Goal: Contribute content: Add original content to the website for others to see

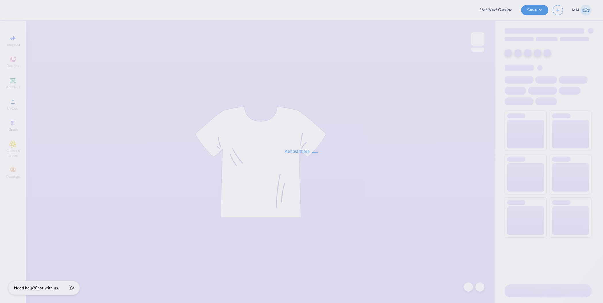
type input "Olivia Metzler : University of Florida"
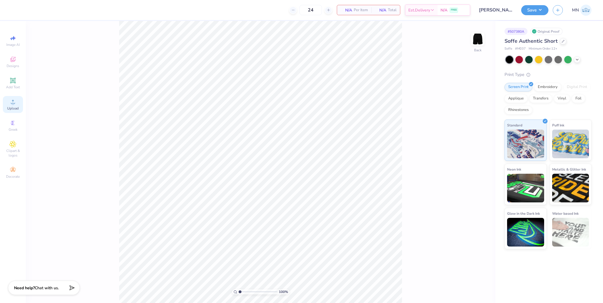
click at [12, 108] on span "Upload" at bounding box center [12, 108] width 11 height 5
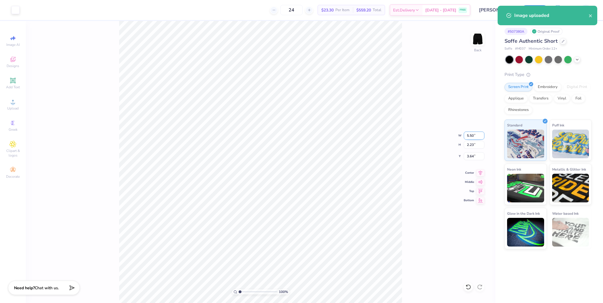
click at [475, 133] on input "5.50" at bounding box center [473, 136] width 21 height 8
type input "3.50"
type input "1.42"
type input "4.04"
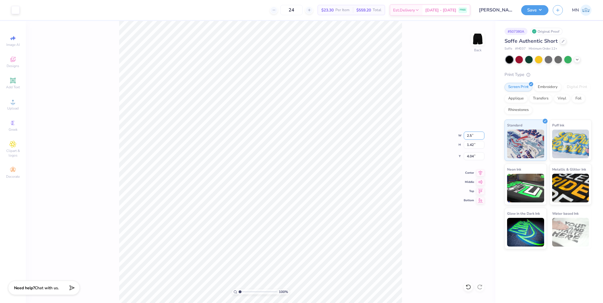
type input "2.50"
type input "1.01"
type input "4.24"
type input "2.00"
type input "0.81"
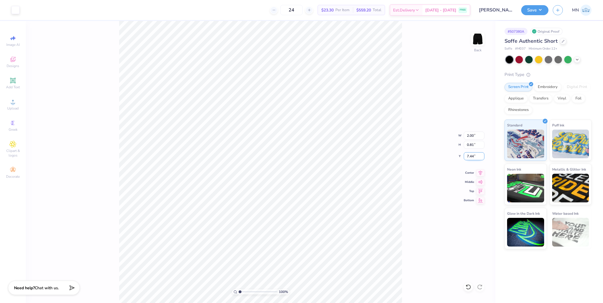
click at [471, 158] on input "7.44" at bounding box center [473, 156] width 21 height 8
type input "7.50"
click at [409, 234] on div "100 % Back W 2.00 2.00 " H 0.81 0.81 " Y 7.50 7.50 " Center Middle Top Bottom" at bounding box center [260, 162] width 469 height 282
click at [471, 157] on input "7.46" at bounding box center [473, 156] width 21 height 8
type input "7.50"
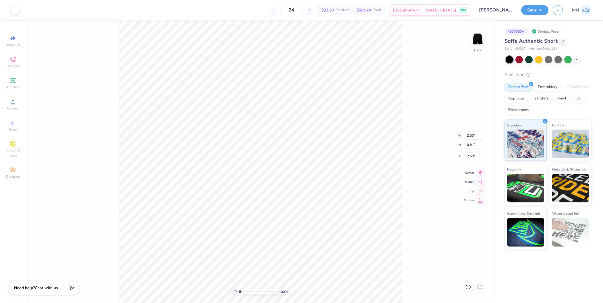
click at [407, 165] on div "100 % Back W 2.00 2.00 " H 0.81 0.81 " Y 7.50 7.50 " Center Middle Top Bottom" at bounding box center [260, 162] width 469 height 282
drag, startPoint x: 241, startPoint y: 293, endPoint x: 250, endPoint y: 293, distance: 9.5
type input "3.74"
click at [250, 293] on input "range" at bounding box center [257, 291] width 39 height 5
click at [472, 155] on input "7.50" at bounding box center [473, 156] width 21 height 8
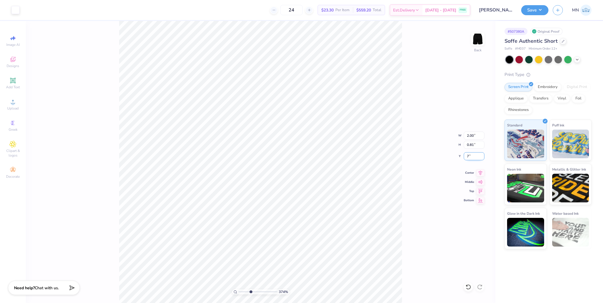
type input "7.00"
type input "1"
click at [223, 288] on div "100 %" at bounding box center [260, 162] width 283 height 283
click at [533, 8] on button "Save" at bounding box center [534, 9] width 27 height 10
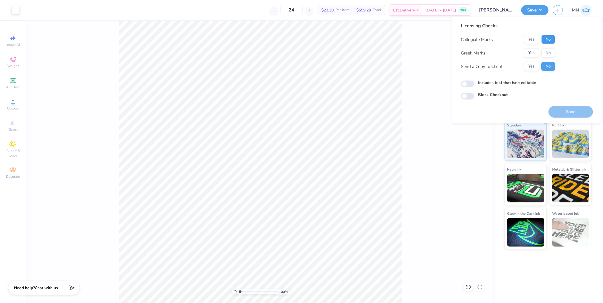
click at [548, 37] on button "No" at bounding box center [548, 39] width 14 height 9
click at [532, 53] on button "Yes" at bounding box center [531, 52] width 15 height 9
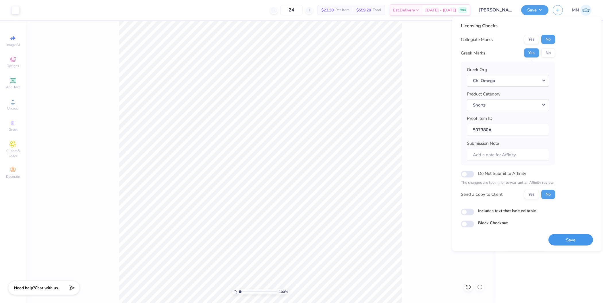
click at [575, 242] on button "Save" at bounding box center [570, 240] width 44 height 12
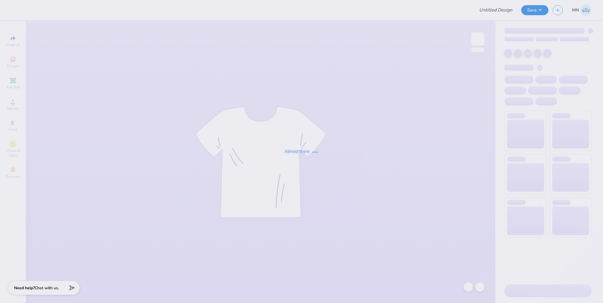
type input "SK Mykonos"
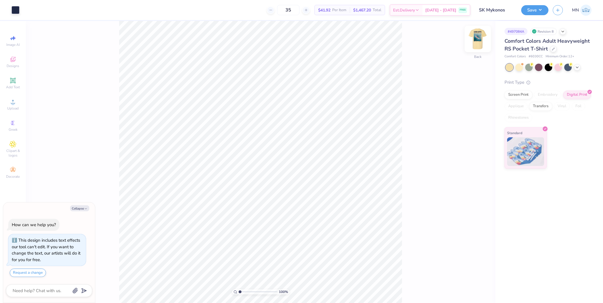
click at [478, 38] on img at bounding box center [477, 39] width 23 height 23
type textarea "x"
type input "0.51"
type input "0.64"
type input "17.33"
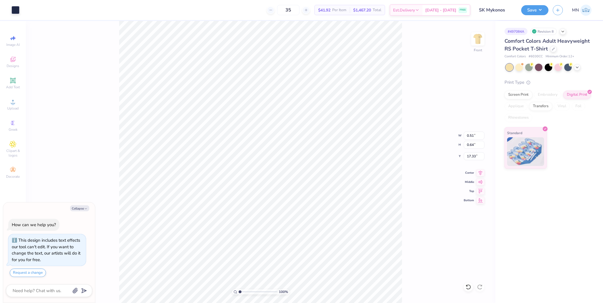
type textarea "x"
type input "17.32"
click at [20, 101] on div "Upload" at bounding box center [13, 104] width 20 height 17
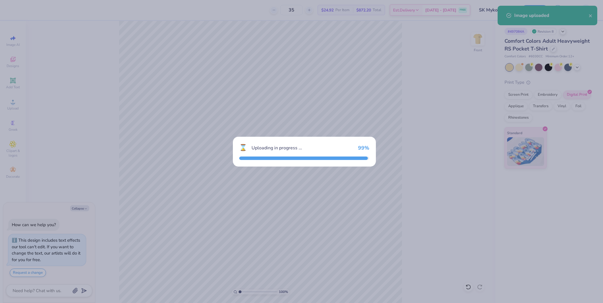
type textarea "x"
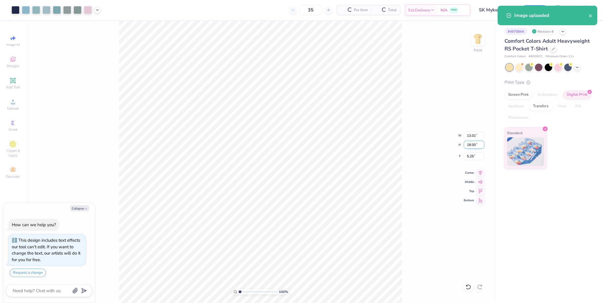
click at [472, 145] on input "18.00" at bounding box center [473, 145] width 21 height 8
type input "15"
type textarea "x"
type input "10.85"
type input "15.00"
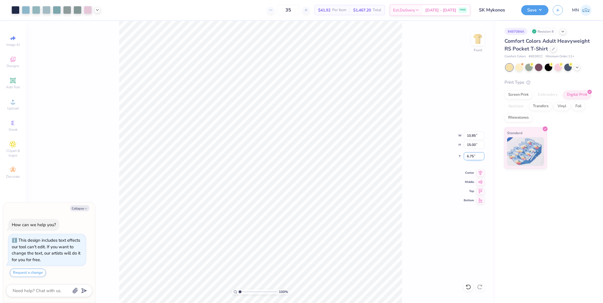
click at [471, 157] on input "6.75" at bounding box center [473, 156] width 21 height 8
type input "3"
type textarea "x"
type input "3.00"
click at [536, 9] on button "Save" at bounding box center [534, 9] width 27 height 10
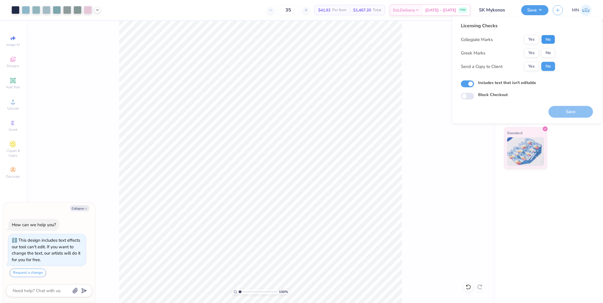
click at [546, 38] on button "No" at bounding box center [548, 39] width 14 height 9
click at [530, 53] on button "Yes" at bounding box center [531, 52] width 15 height 9
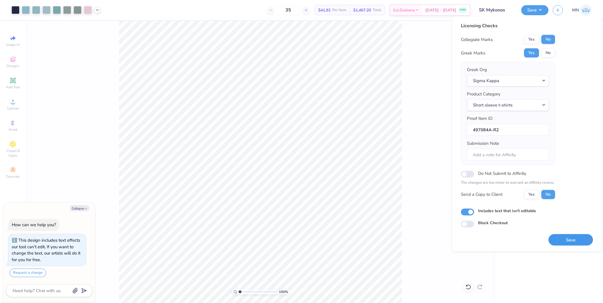
click at [563, 235] on button "Save" at bounding box center [570, 240] width 44 height 12
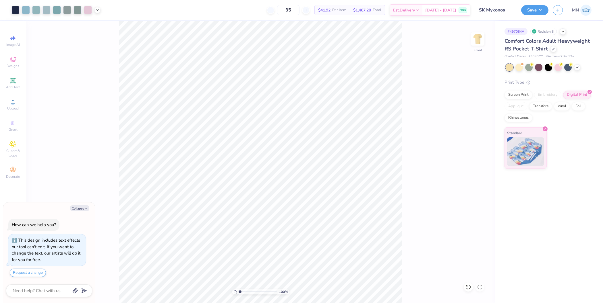
type textarea "x"
